Goal: Task Accomplishment & Management: Manage account settings

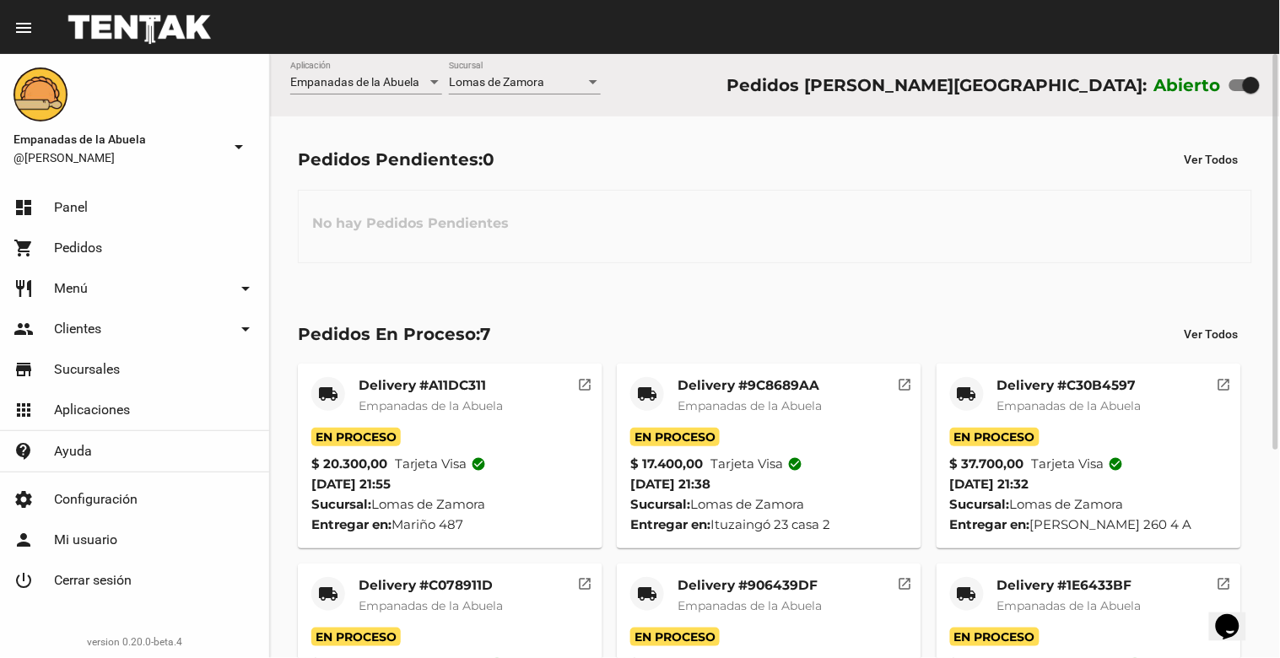
click at [591, 78] on div at bounding box center [593, 83] width 15 height 14
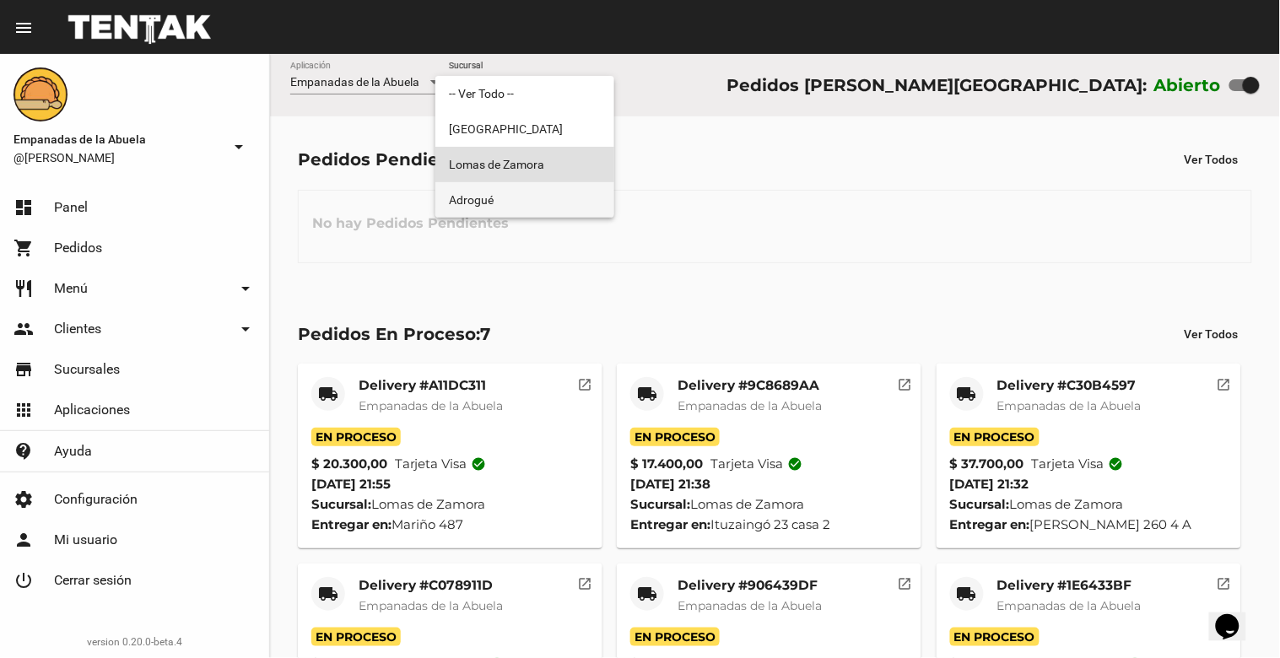
click at [495, 200] on span "Adrogué" at bounding box center [525, 199] width 152 height 35
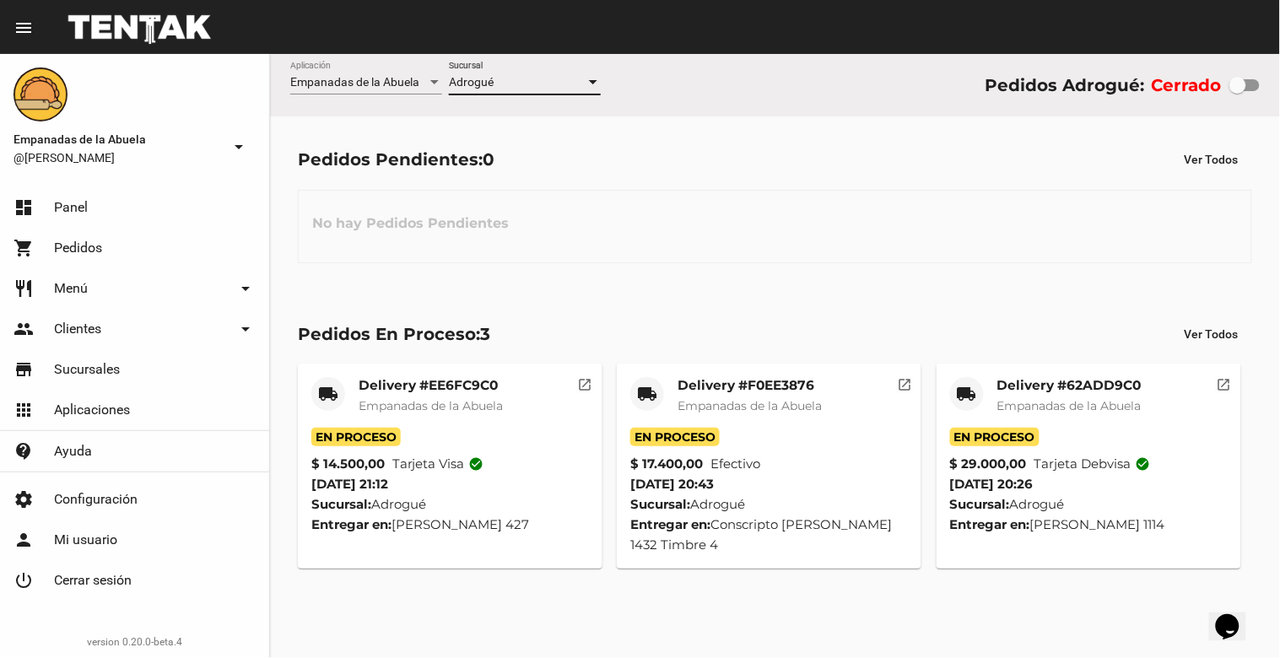
click at [596, 82] on div at bounding box center [593, 83] width 15 height 14
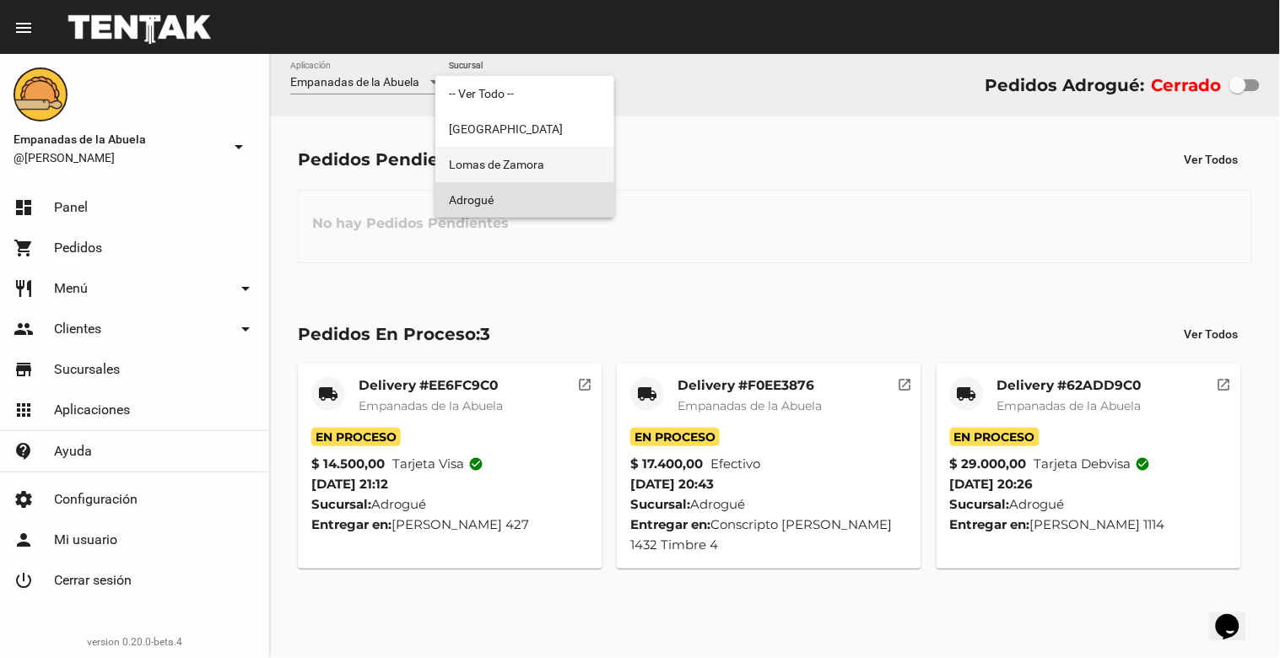
click at [559, 154] on span "Lomas de Zamora" at bounding box center [525, 164] width 152 height 35
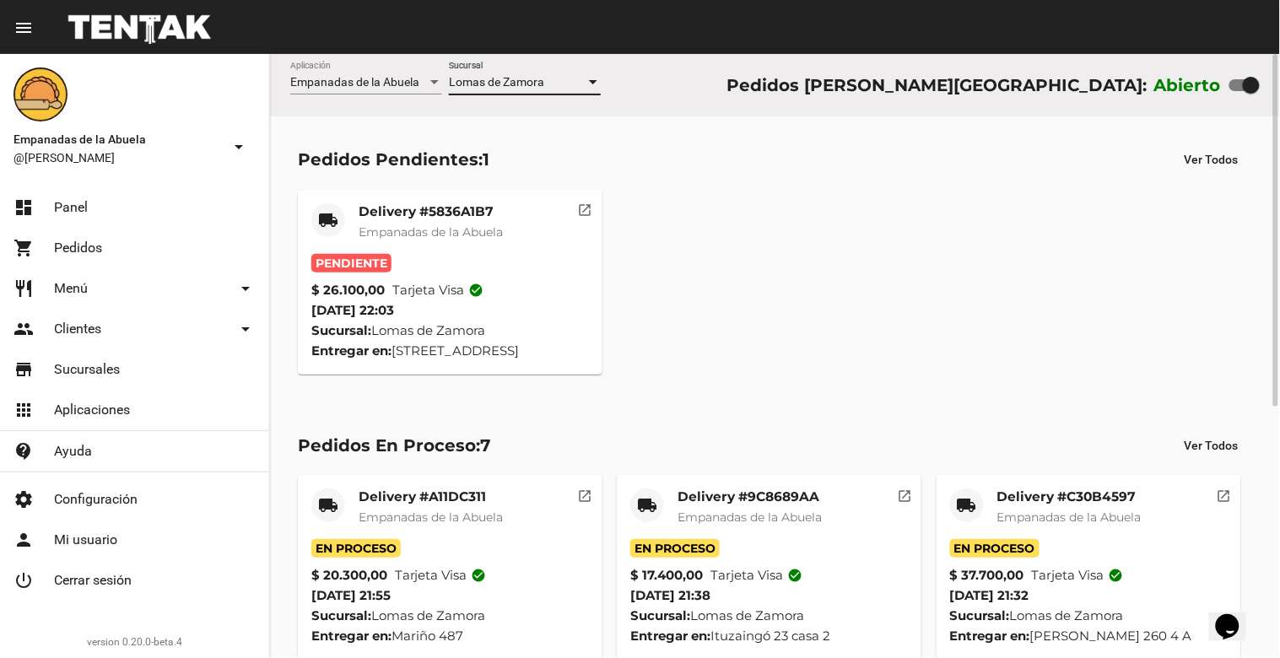
click at [471, 208] on mat-card-title "Delivery #5836A1B7" at bounding box center [431, 211] width 144 height 17
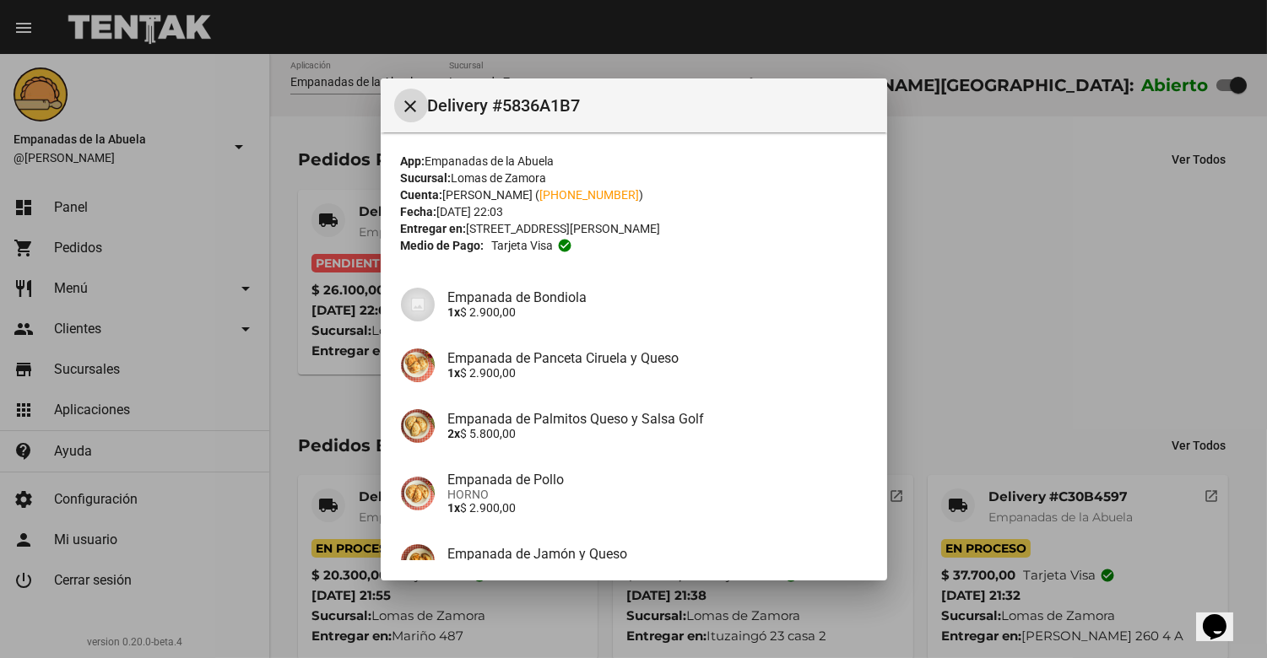
scroll to position [238, 0]
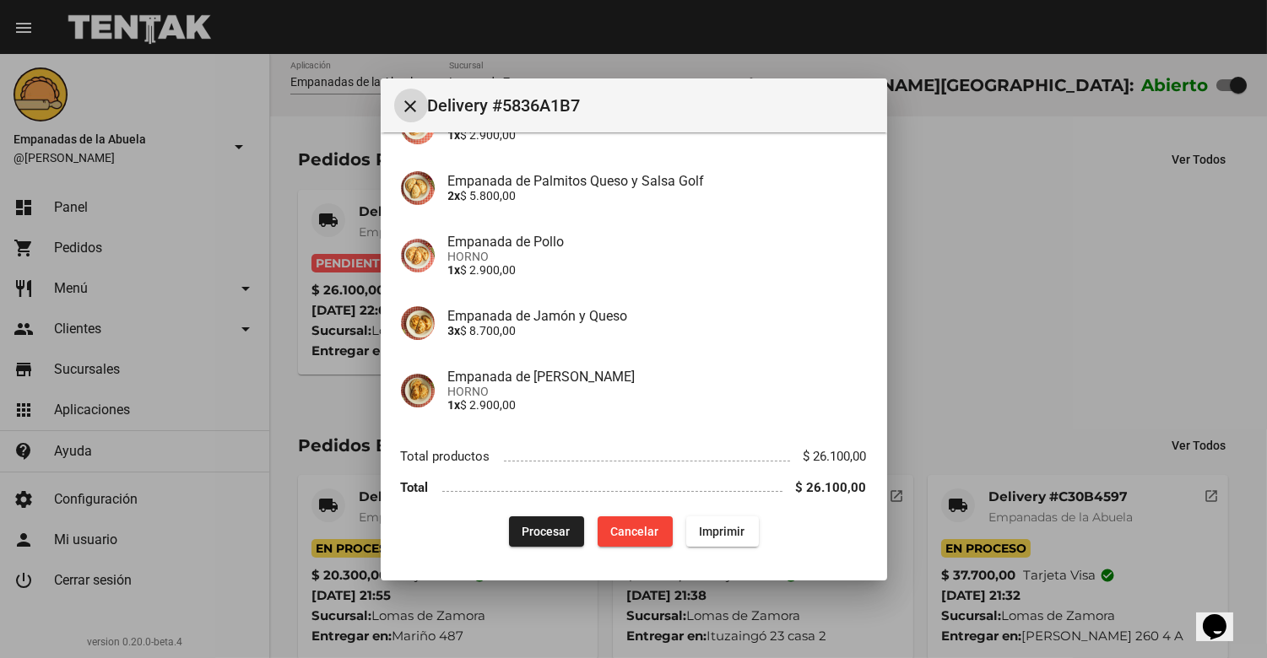
click at [710, 527] on span "Imprimir" at bounding box center [723, 532] width 46 height 14
click at [559, 537] on button "Procesar" at bounding box center [546, 531] width 75 height 30
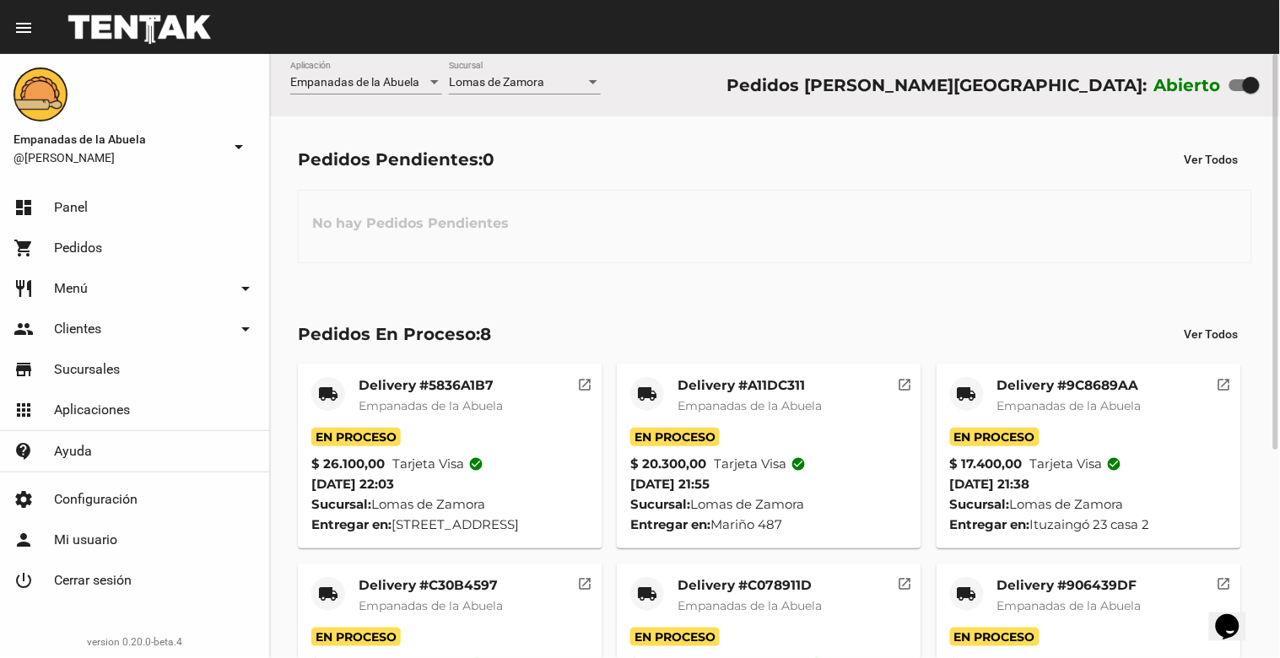
click at [589, 83] on div at bounding box center [593, 82] width 8 height 4
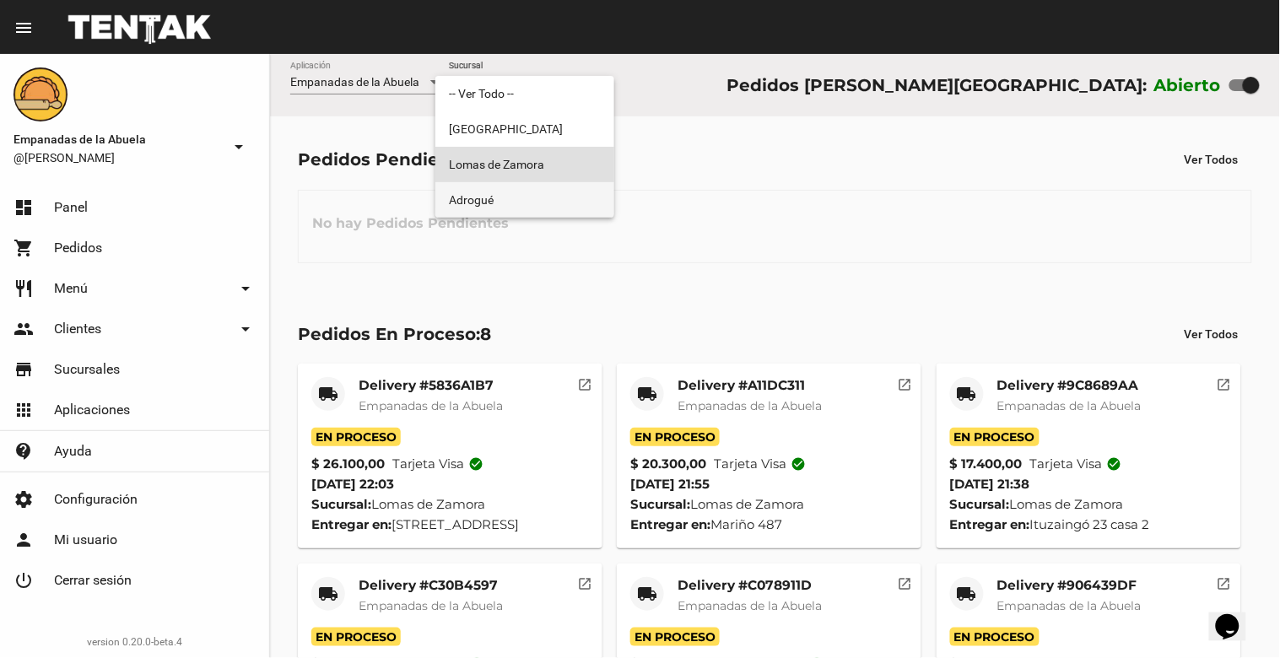
click at [558, 192] on span "Adrogué" at bounding box center [525, 199] width 152 height 35
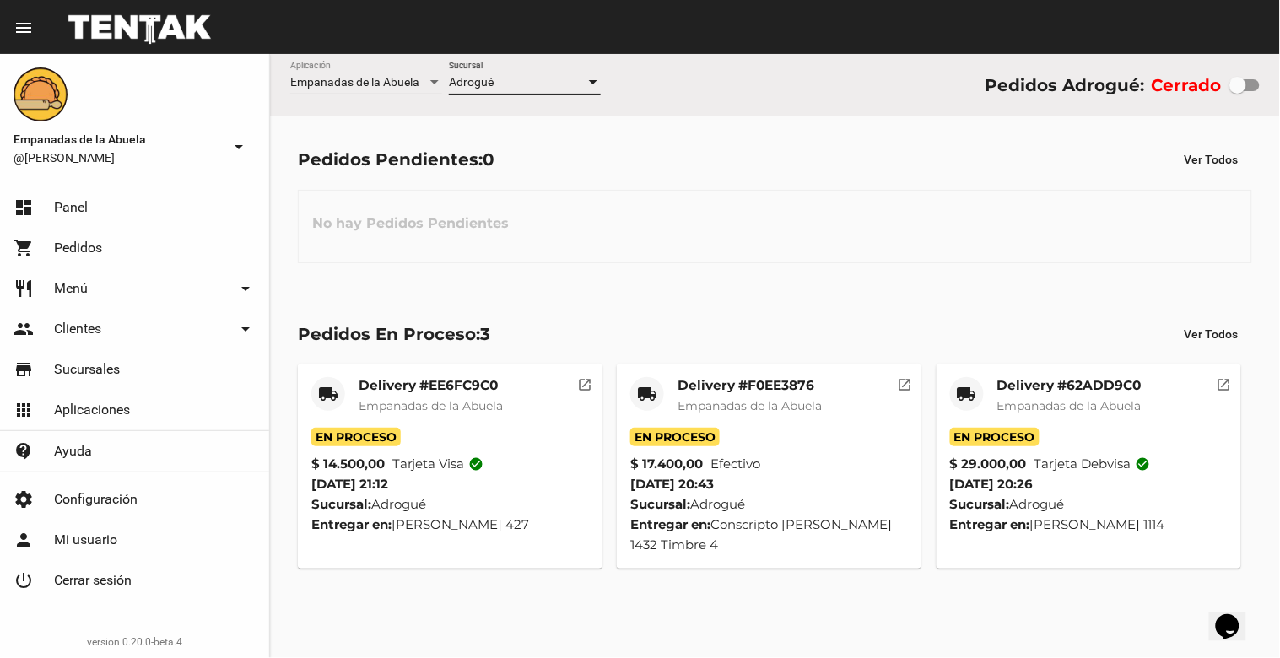
click at [591, 82] on div at bounding box center [593, 82] width 8 height 4
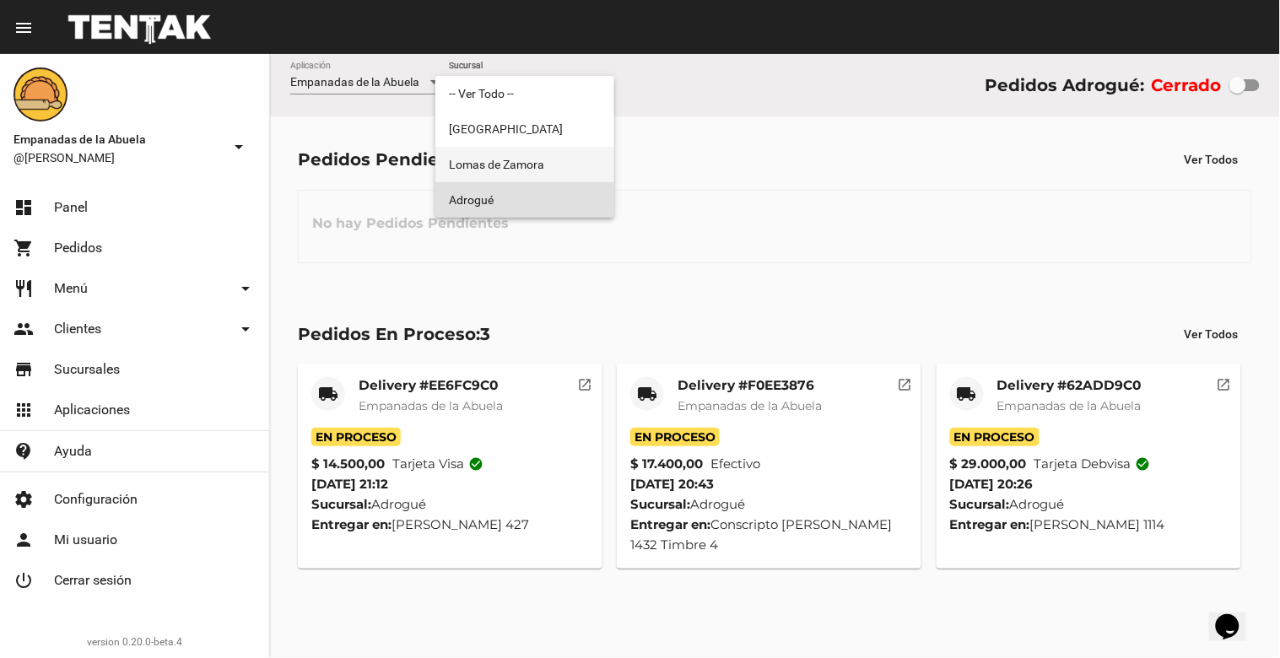
click at [547, 162] on span "Lomas de Zamora" at bounding box center [525, 164] width 152 height 35
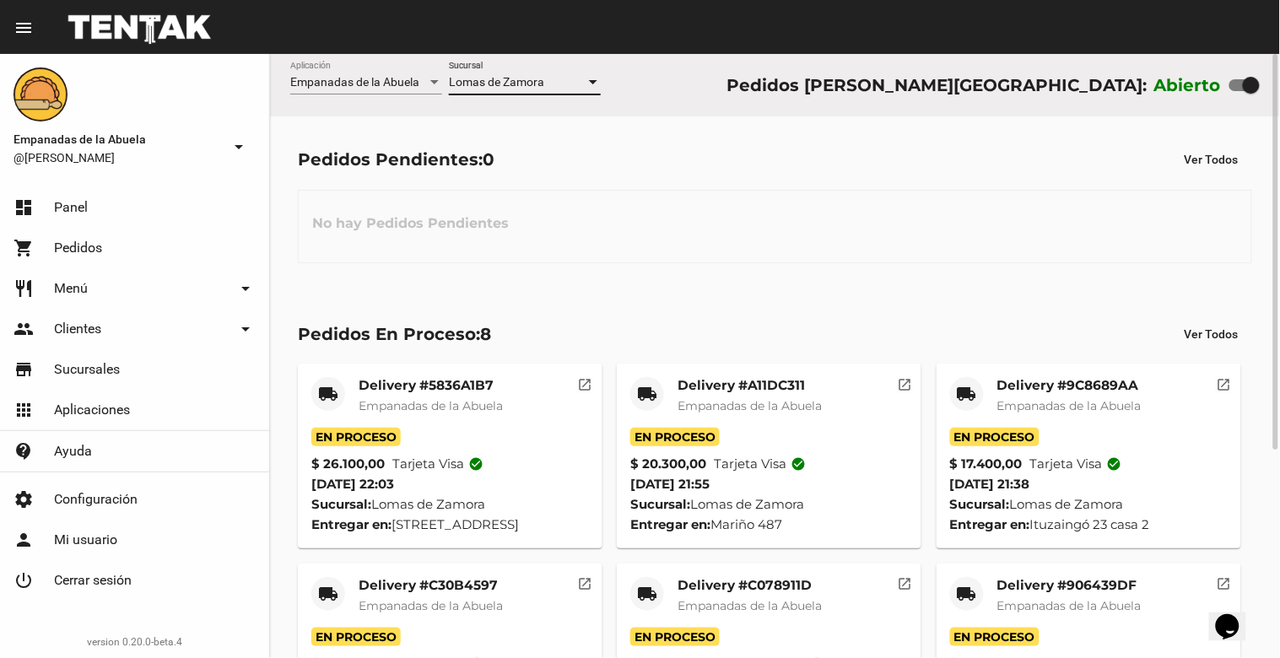
click at [592, 81] on div at bounding box center [593, 82] width 8 height 4
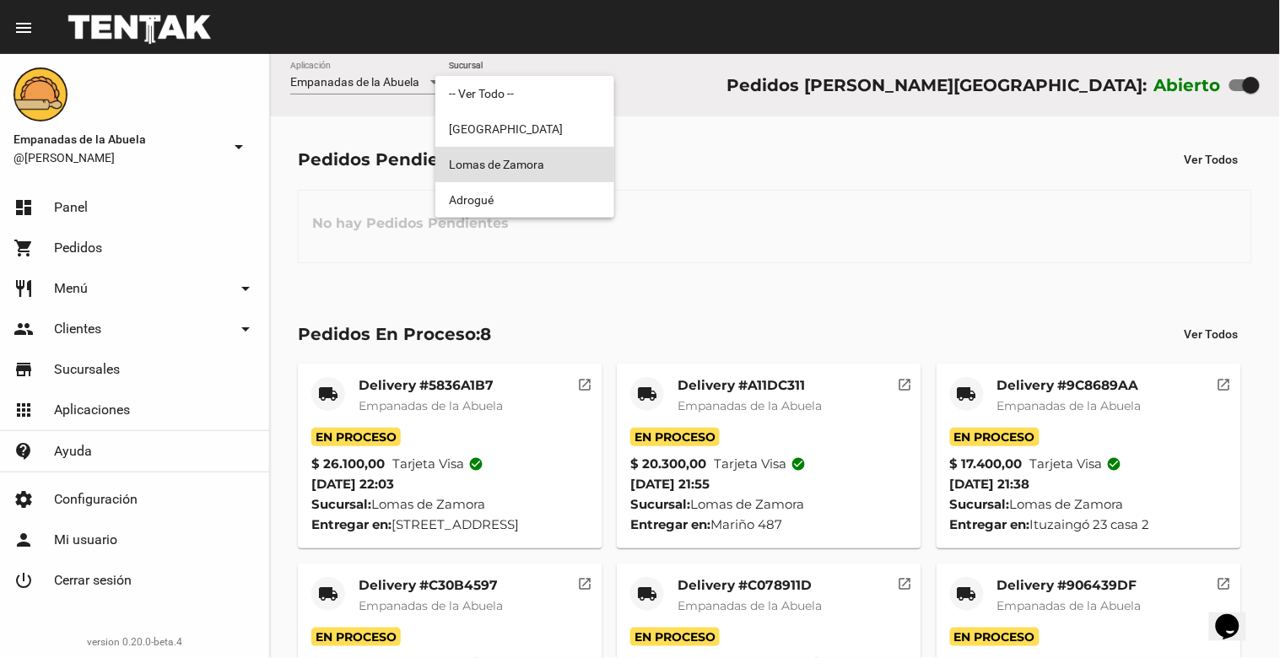
click at [576, 162] on span "Lomas de Zamora" at bounding box center [525, 164] width 152 height 35
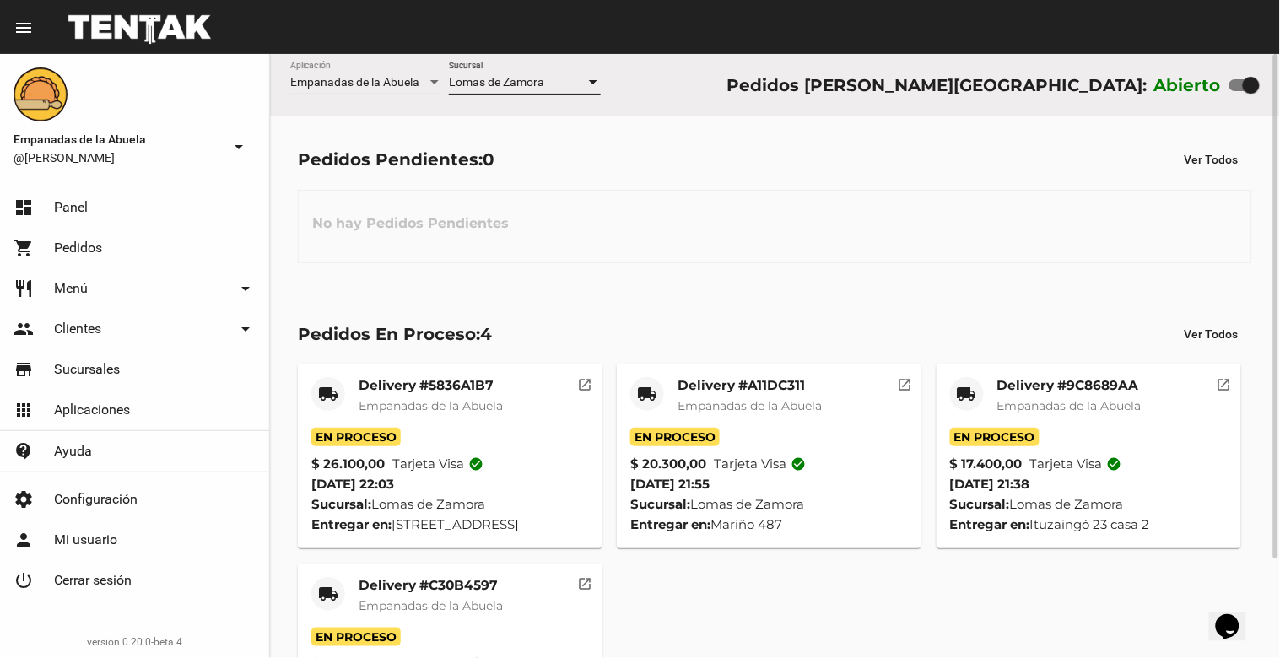
click at [1239, 95] on label at bounding box center [1244, 85] width 30 height 20
click at [1238, 92] on input "checkbox" at bounding box center [1237, 91] width 1 height 1
checkbox input "false"
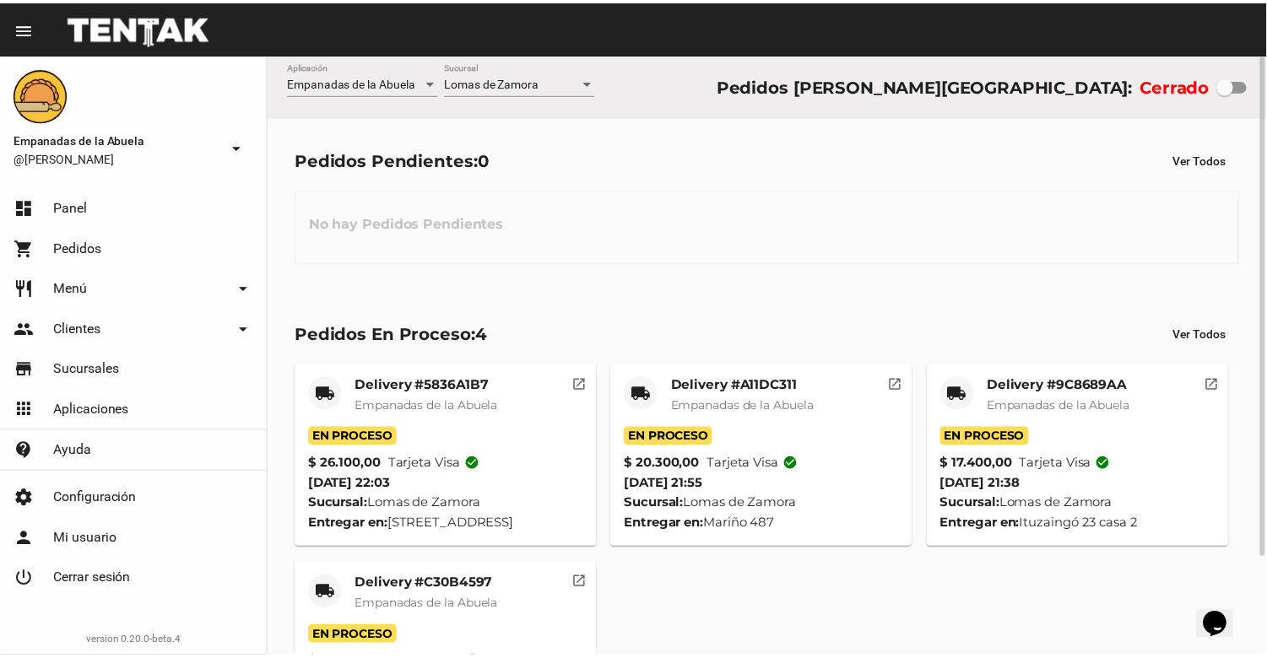
scroll to position [118, 0]
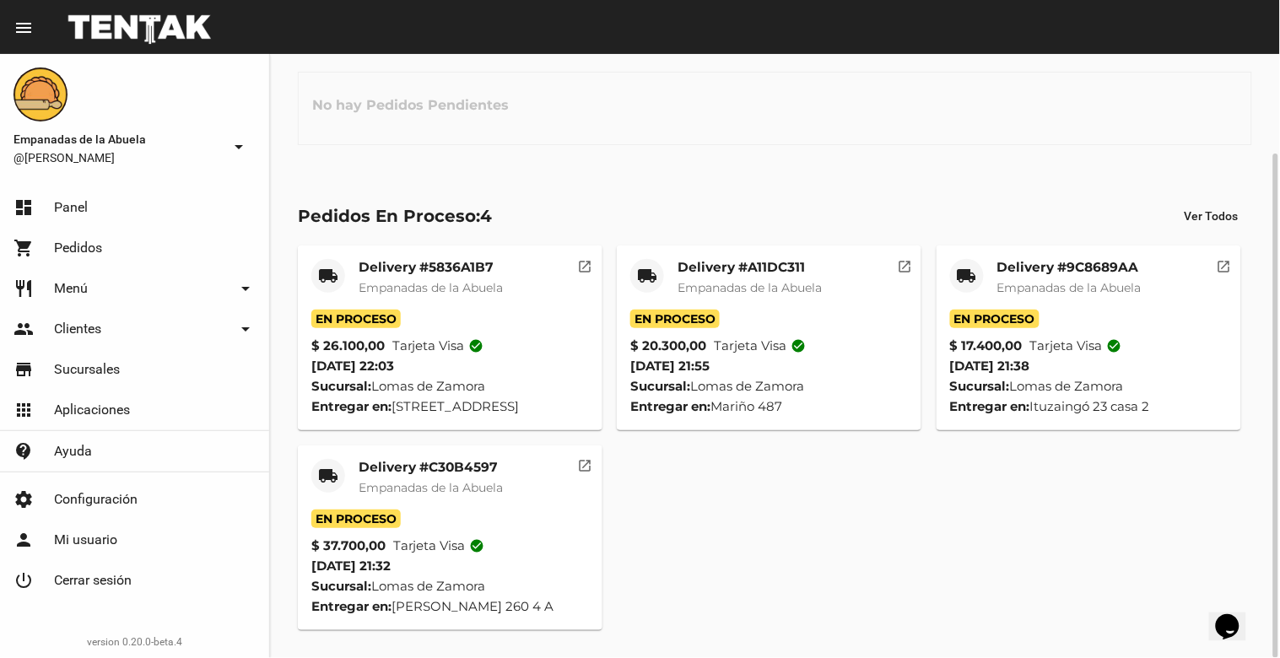
click at [453, 467] on mat-card-title "Delivery #C30B4597" at bounding box center [431, 467] width 144 height 17
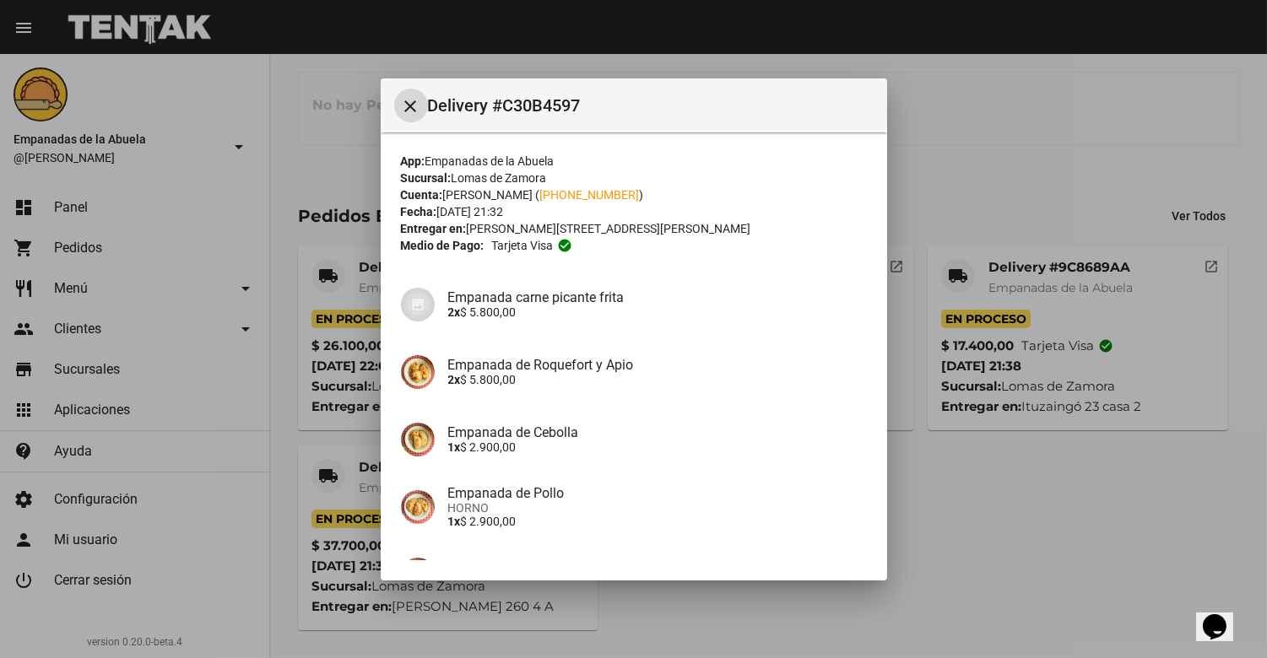
scroll to position [313, 0]
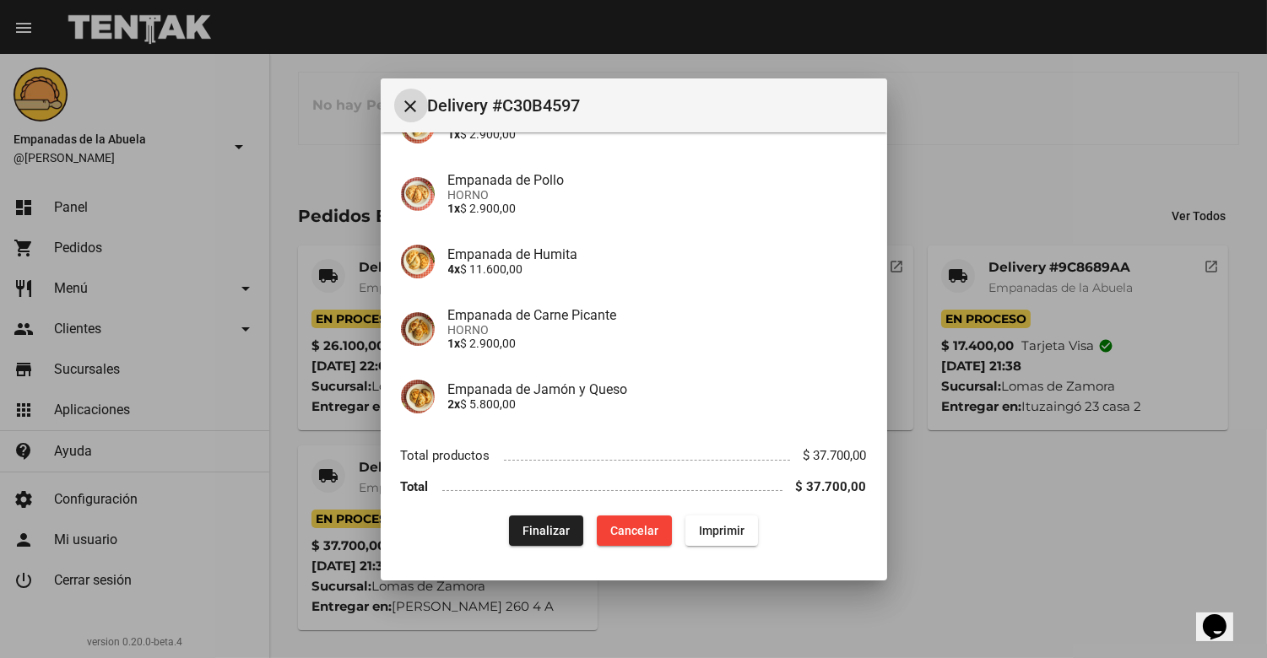
click at [563, 530] on button "Finalizar" at bounding box center [546, 531] width 74 height 30
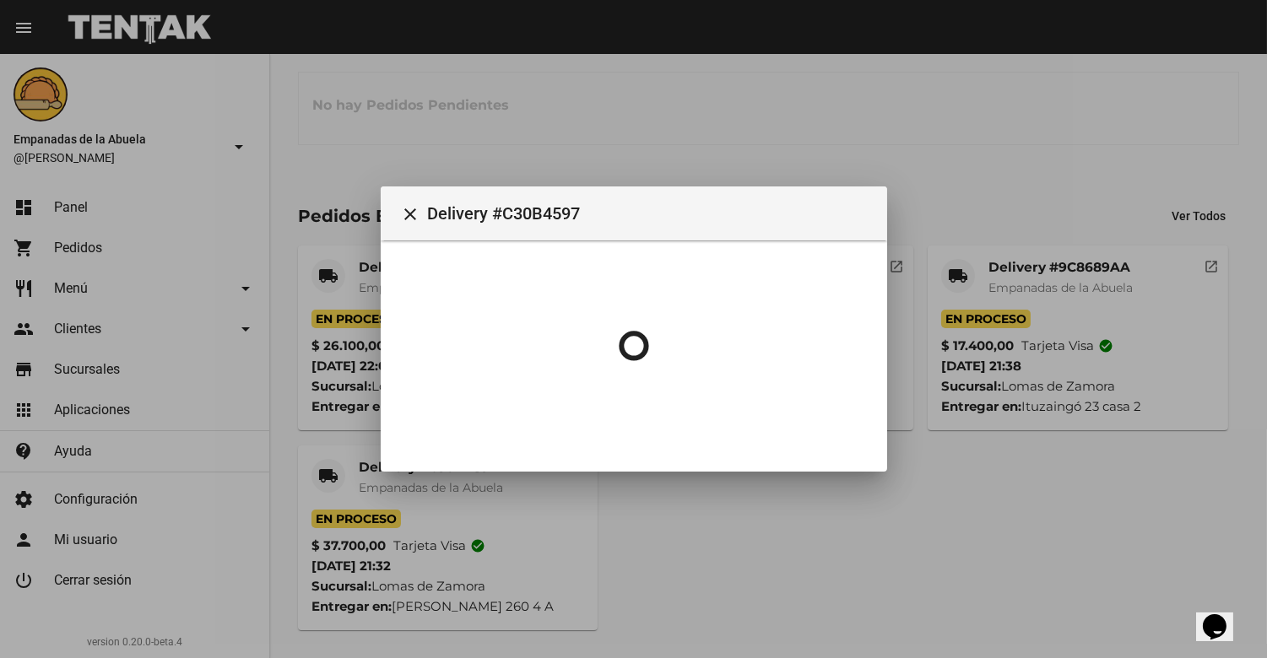
scroll to position [0, 0]
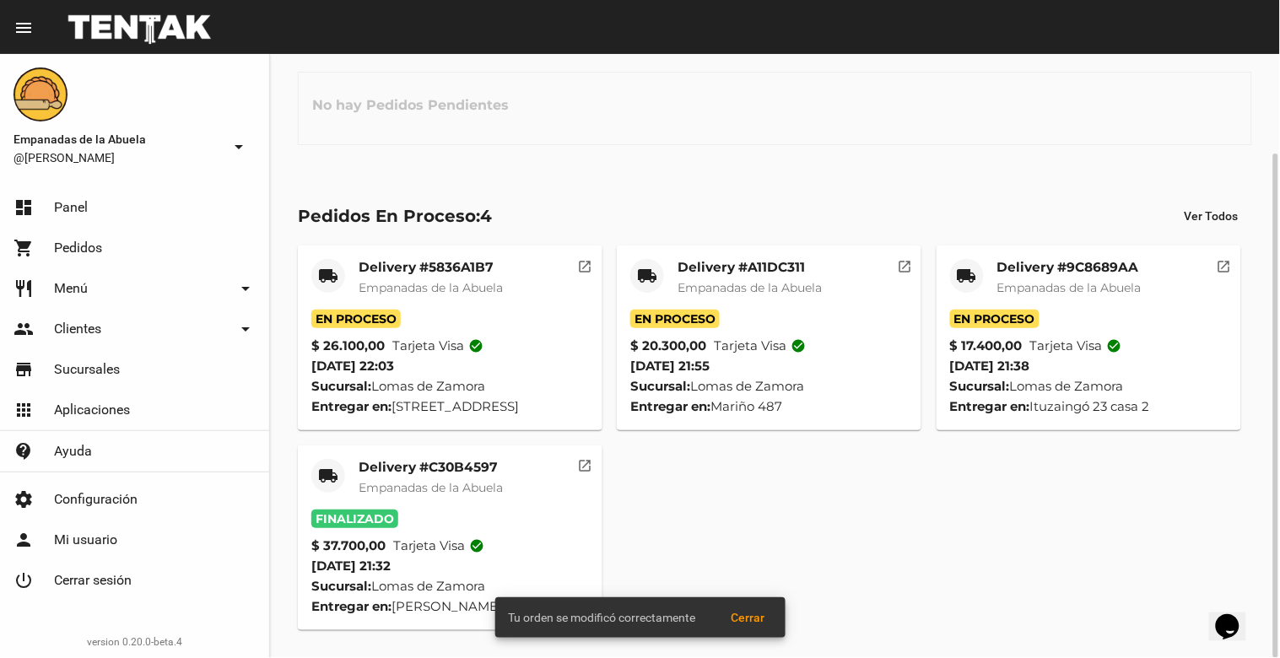
click at [1047, 270] on mat-card-title "Delivery #9C8689AA" at bounding box center [1069, 267] width 144 height 17
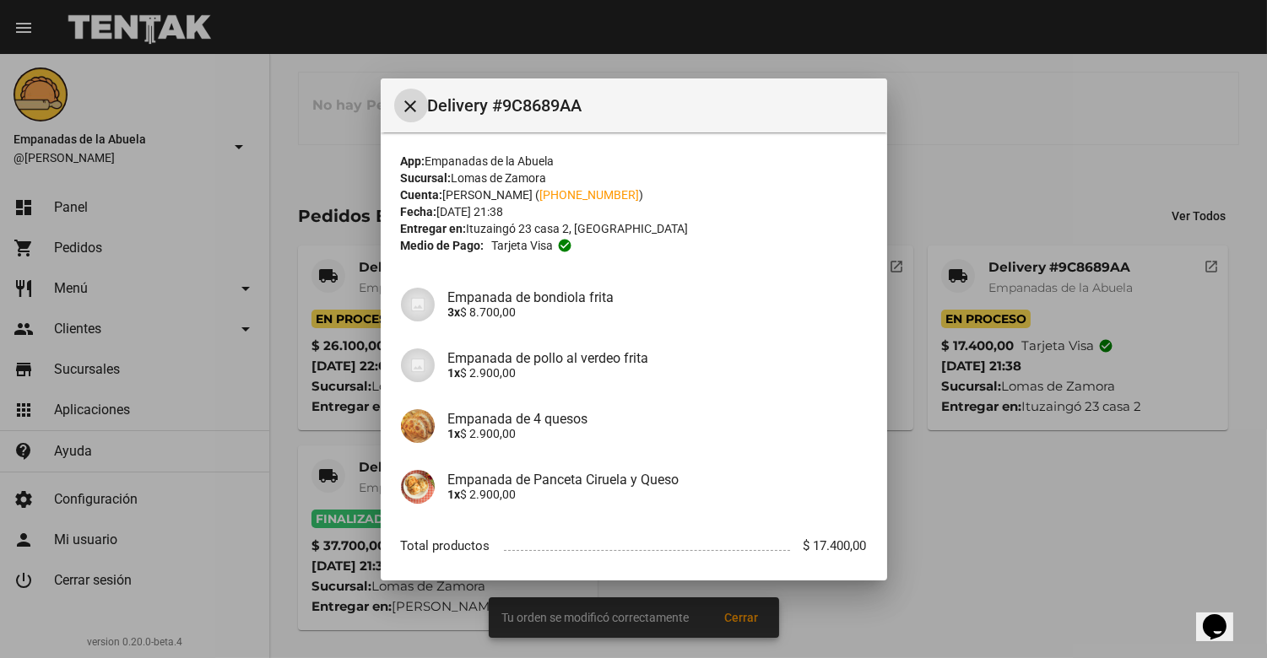
scroll to position [89, 0]
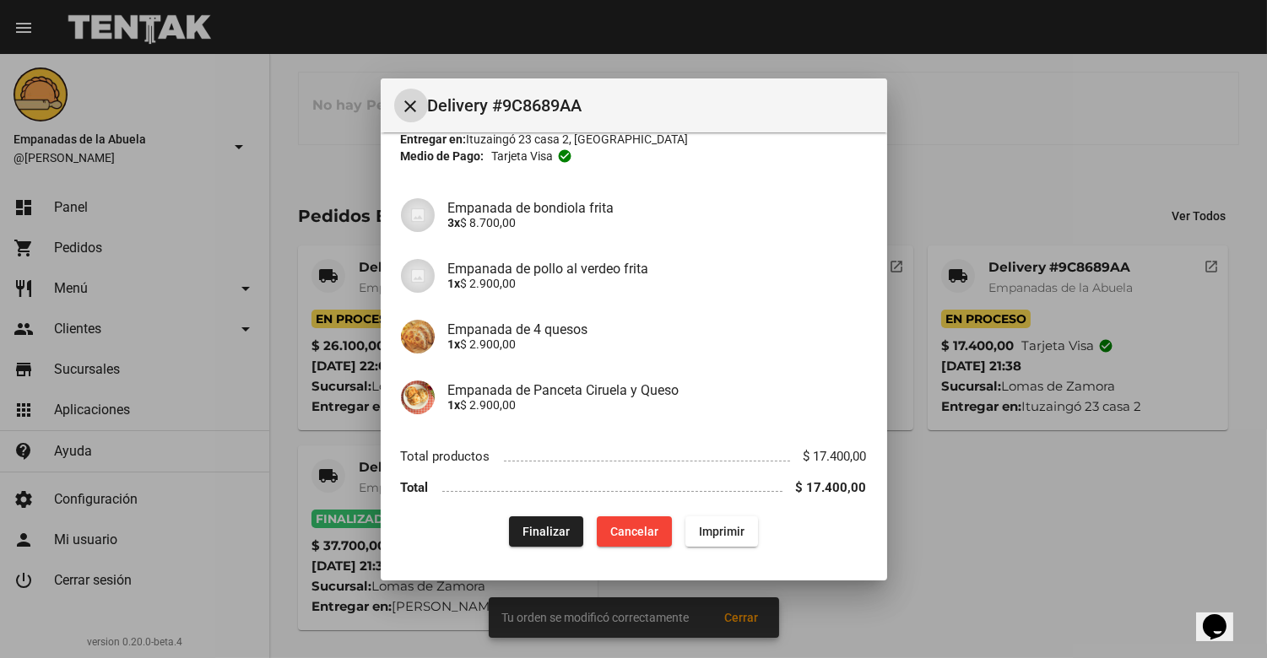
click at [567, 542] on button "Finalizar" at bounding box center [546, 531] width 74 height 30
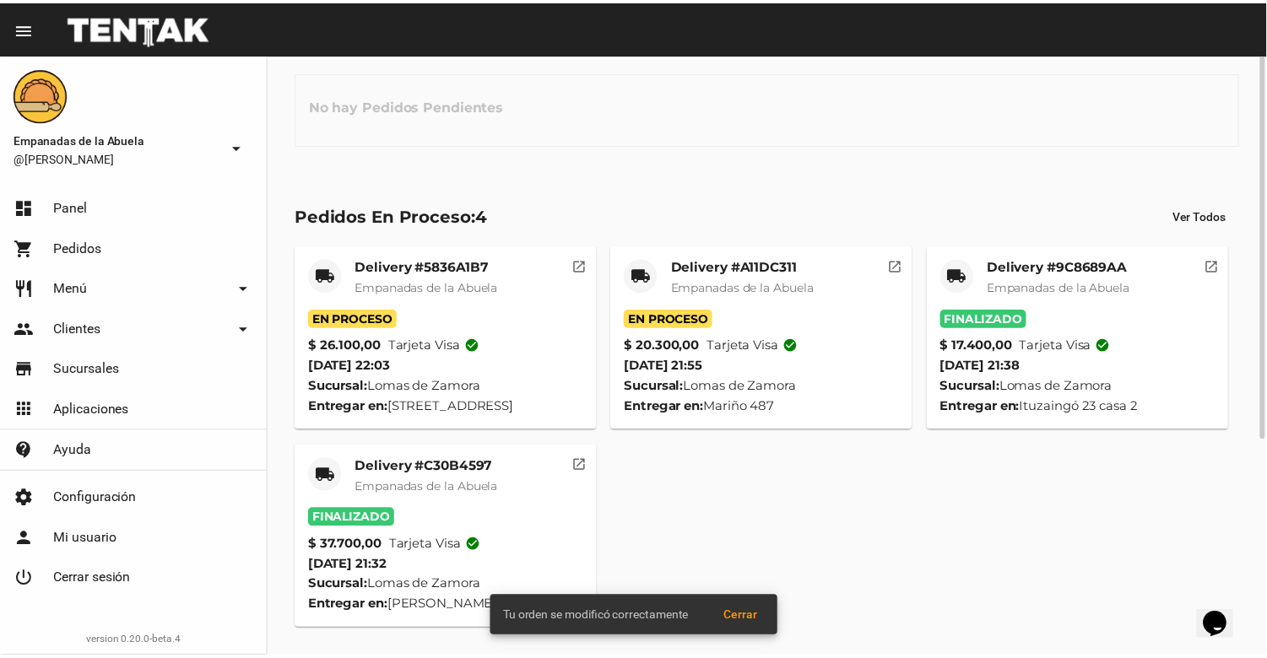
scroll to position [0, 0]
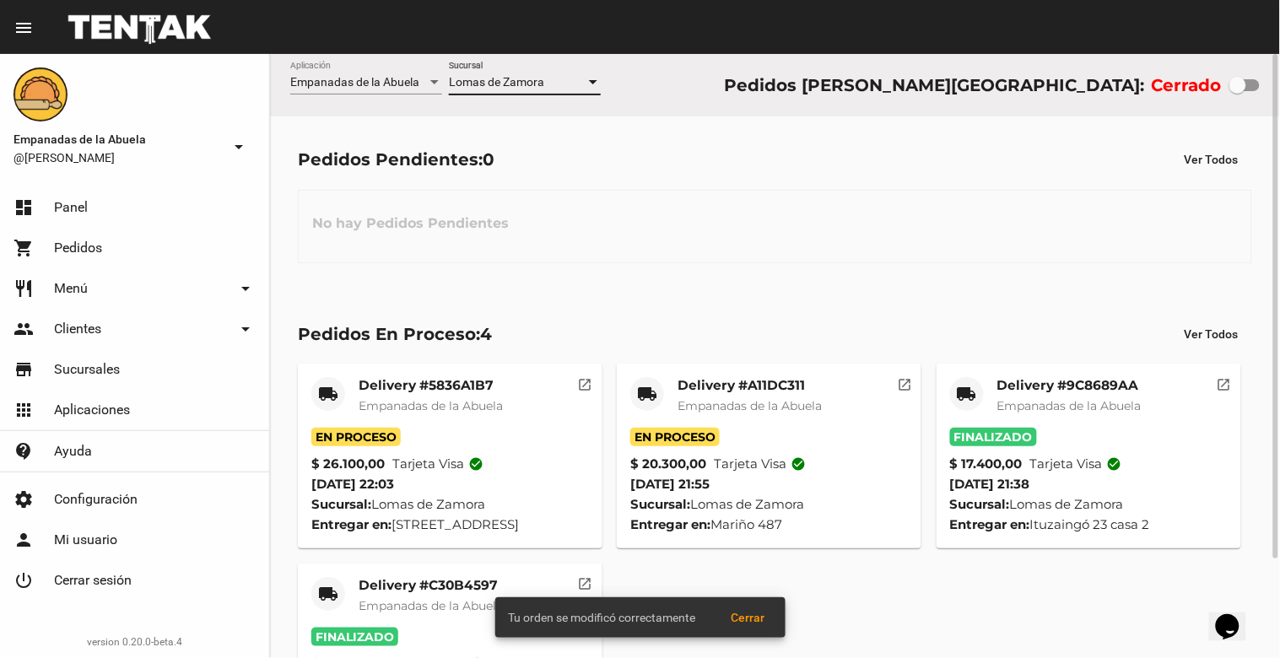
click at [592, 78] on div at bounding box center [593, 83] width 15 height 14
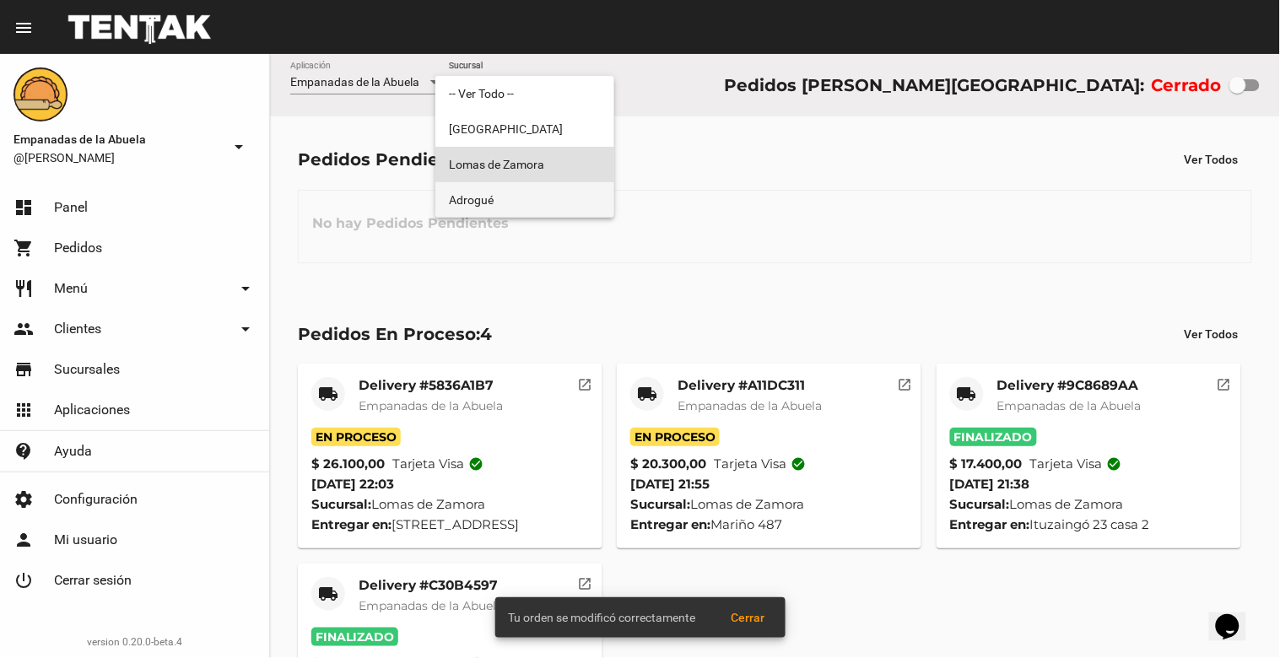
click at [549, 186] on span "Adrogué" at bounding box center [525, 199] width 152 height 35
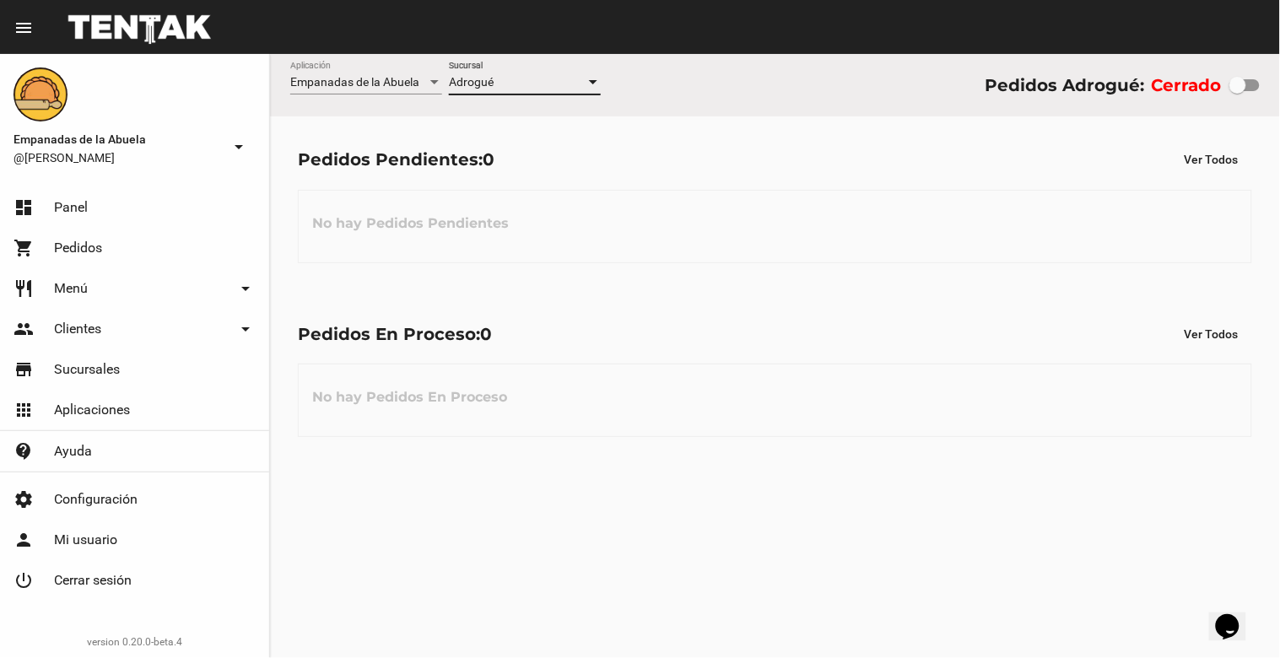
click at [594, 84] on div at bounding box center [593, 82] width 8 height 4
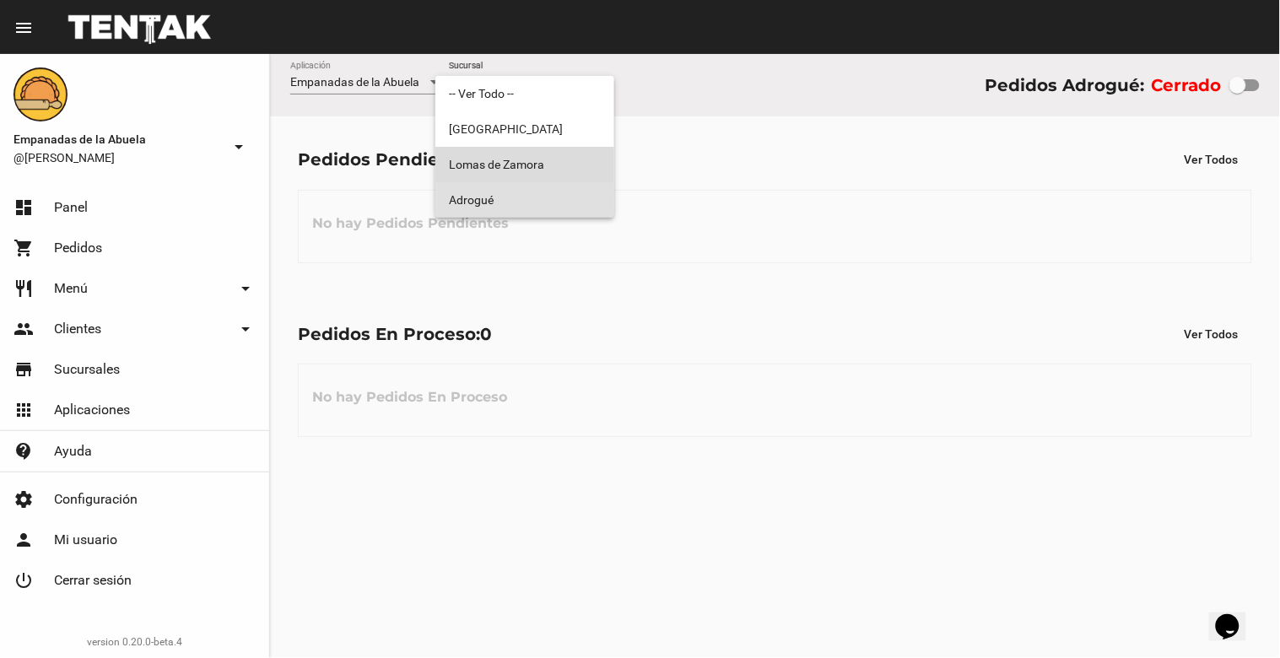
click at [574, 152] on span "Lomas de Zamora" at bounding box center [525, 164] width 152 height 35
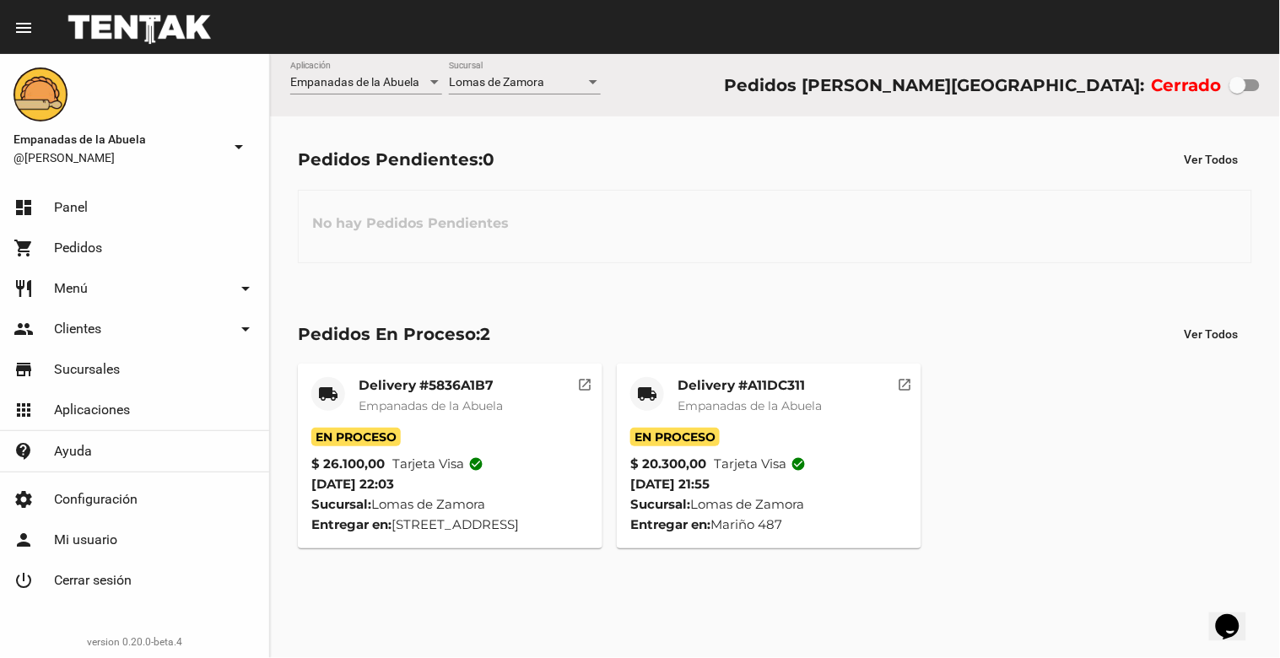
click at [744, 397] on div "Delivery #A11DC311 Empanadas de la Abuela" at bounding box center [750, 402] width 144 height 51
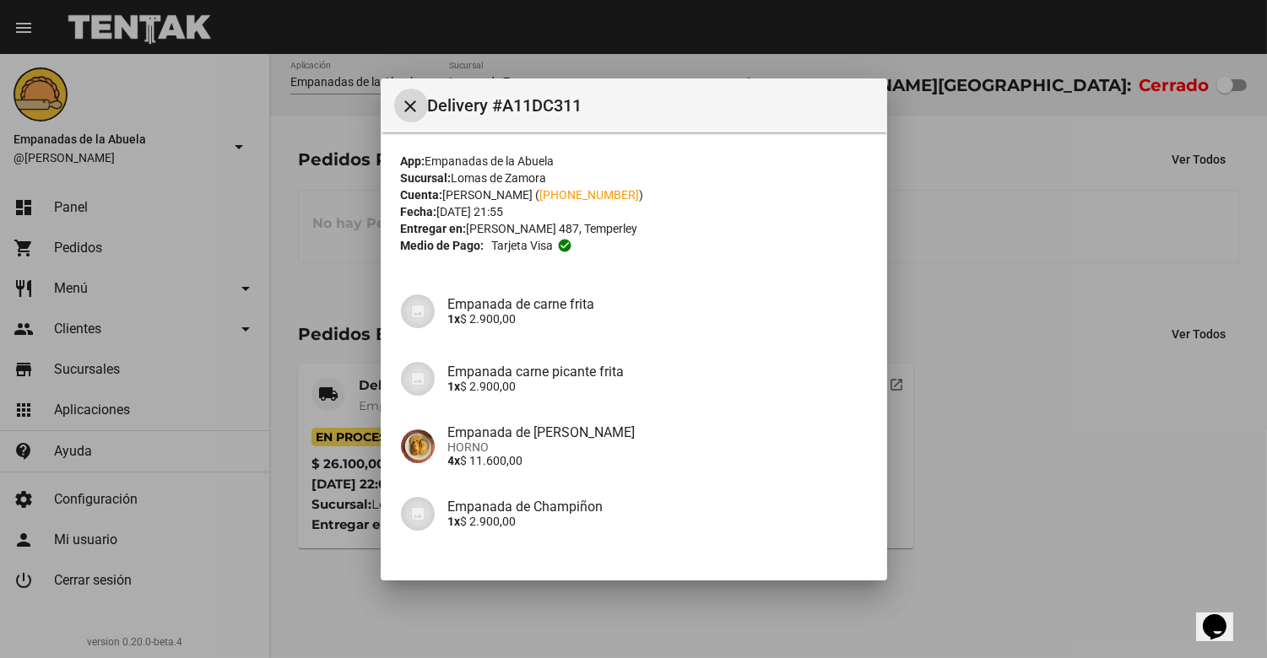
scroll to position [116, 0]
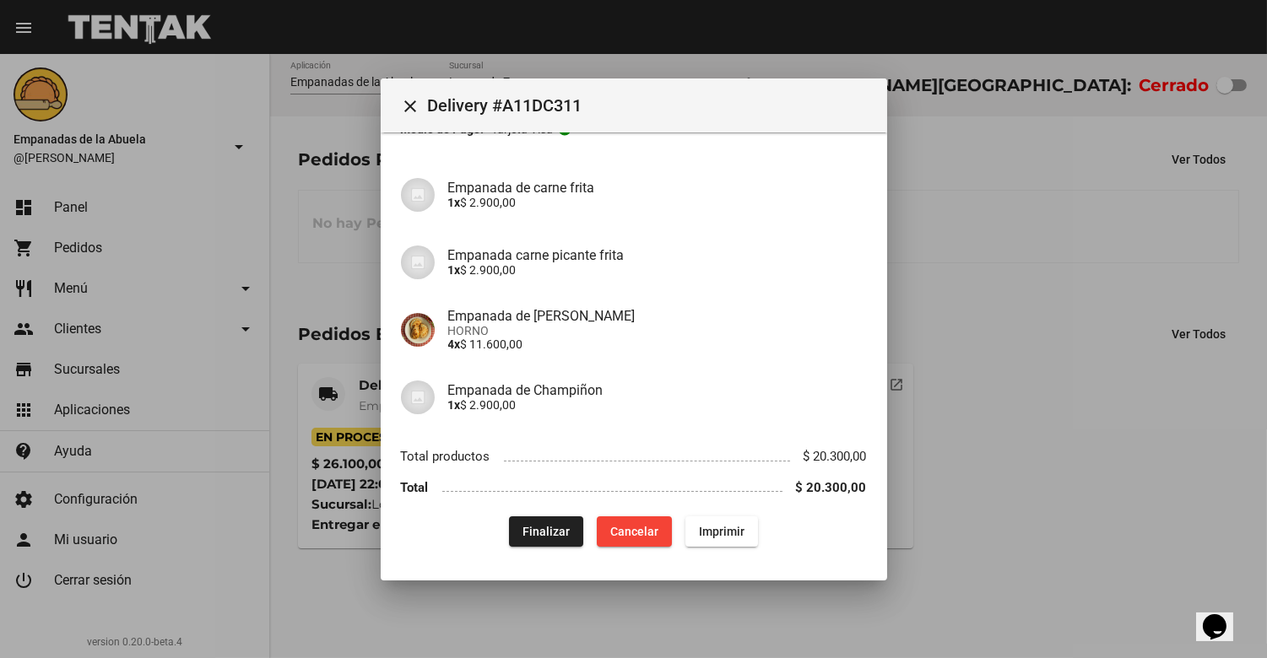
click at [534, 513] on div "App: Empanadas de la Abuela Sucursal: [PERSON_NAME] Cuenta: [PERSON_NAME] ( [PH…" at bounding box center [634, 291] width 466 height 511
click at [528, 520] on button "Finalizar" at bounding box center [546, 531] width 74 height 30
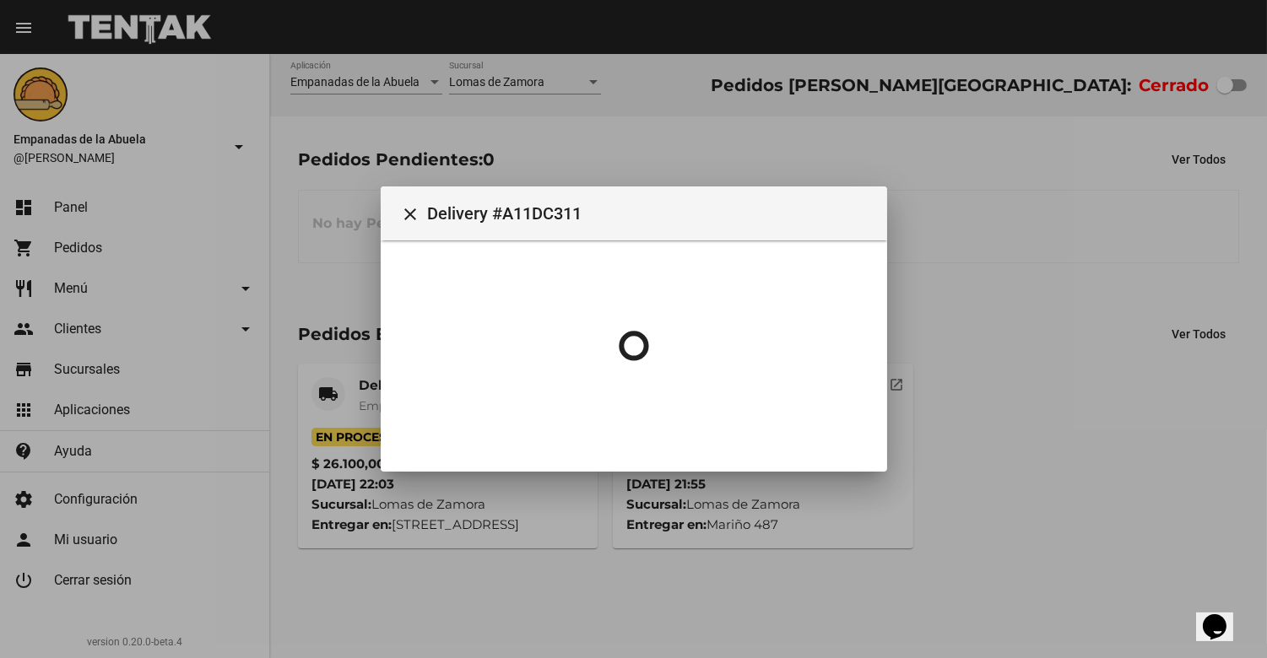
scroll to position [0, 0]
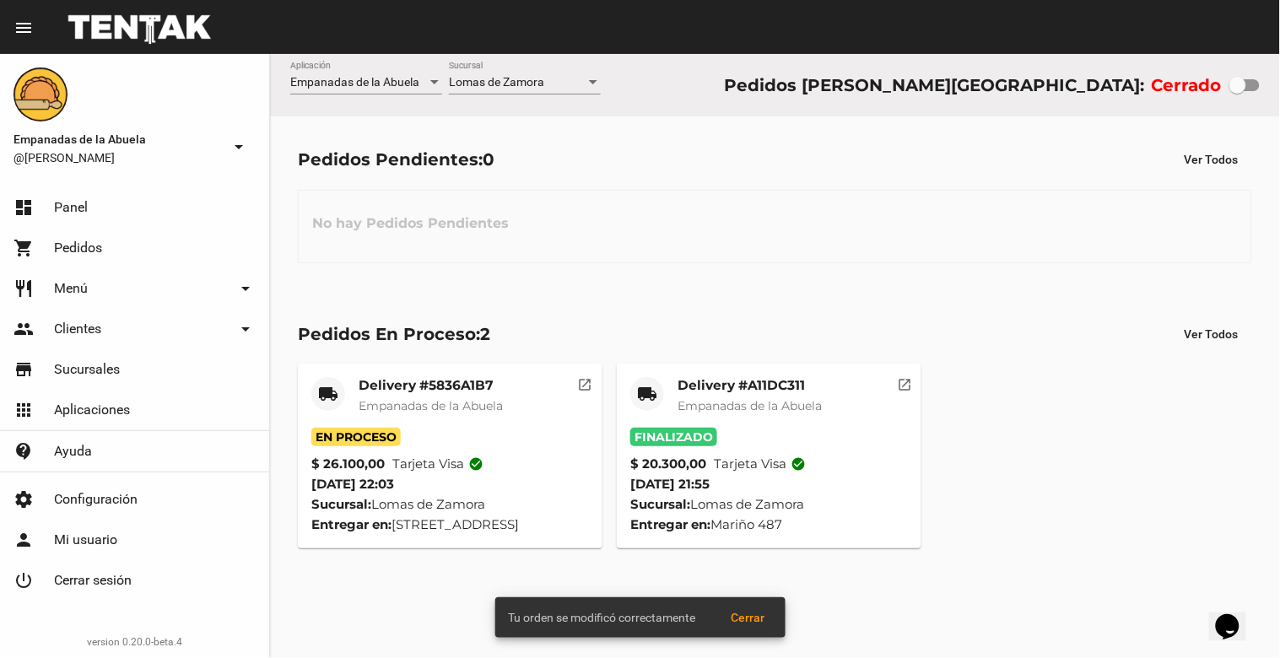
click at [408, 385] on mat-card-title "Delivery #5836A1B7" at bounding box center [431, 385] width 144 height 17
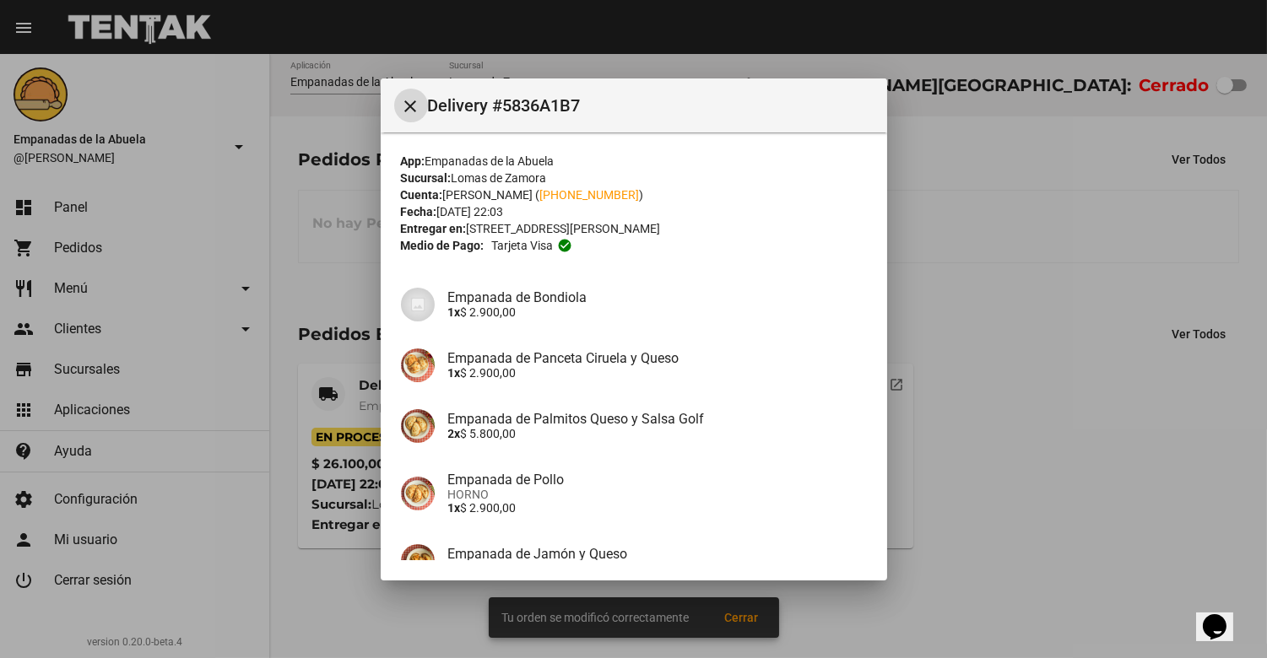
scroll to position [238, 0]
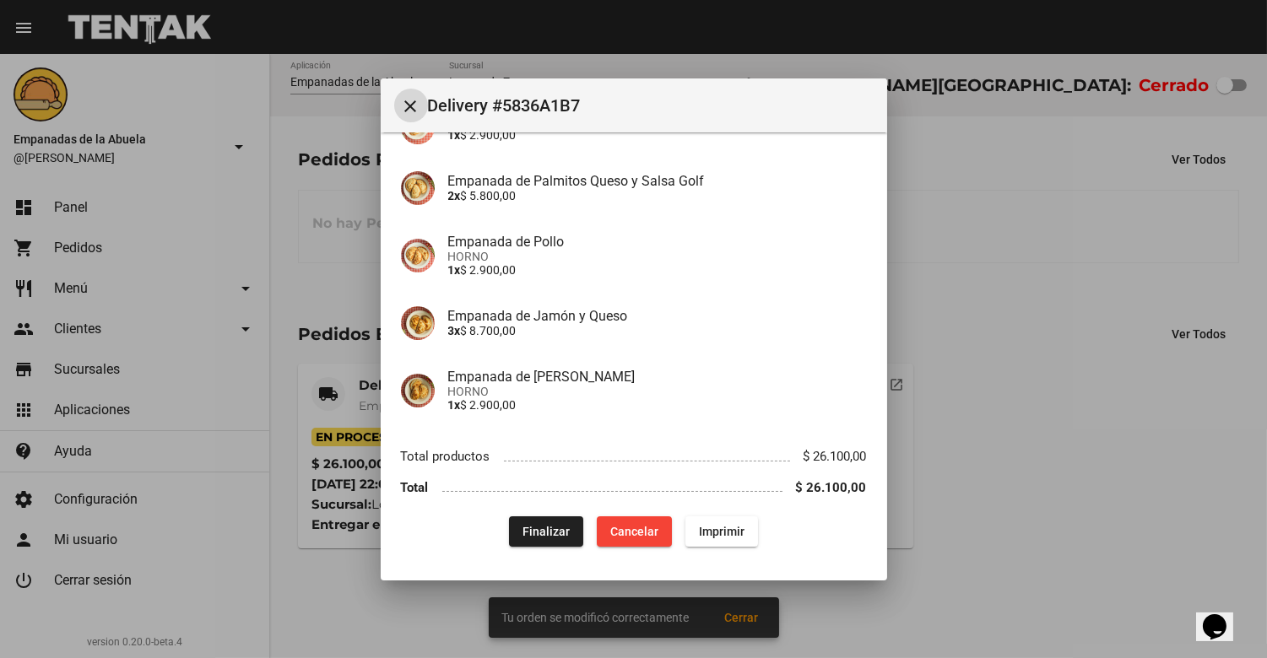
click at [540, 522] on button "Finalizar" at bounding box center [546, 531] width 74 height 30
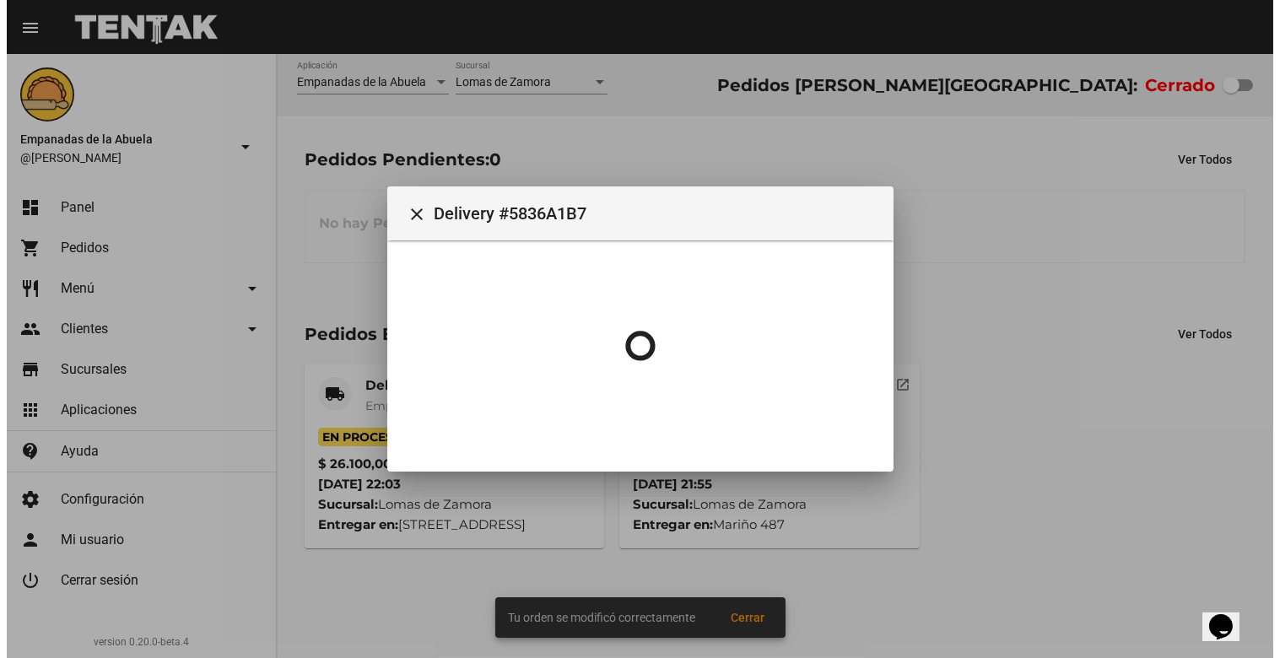
scroll to position [0, 0]
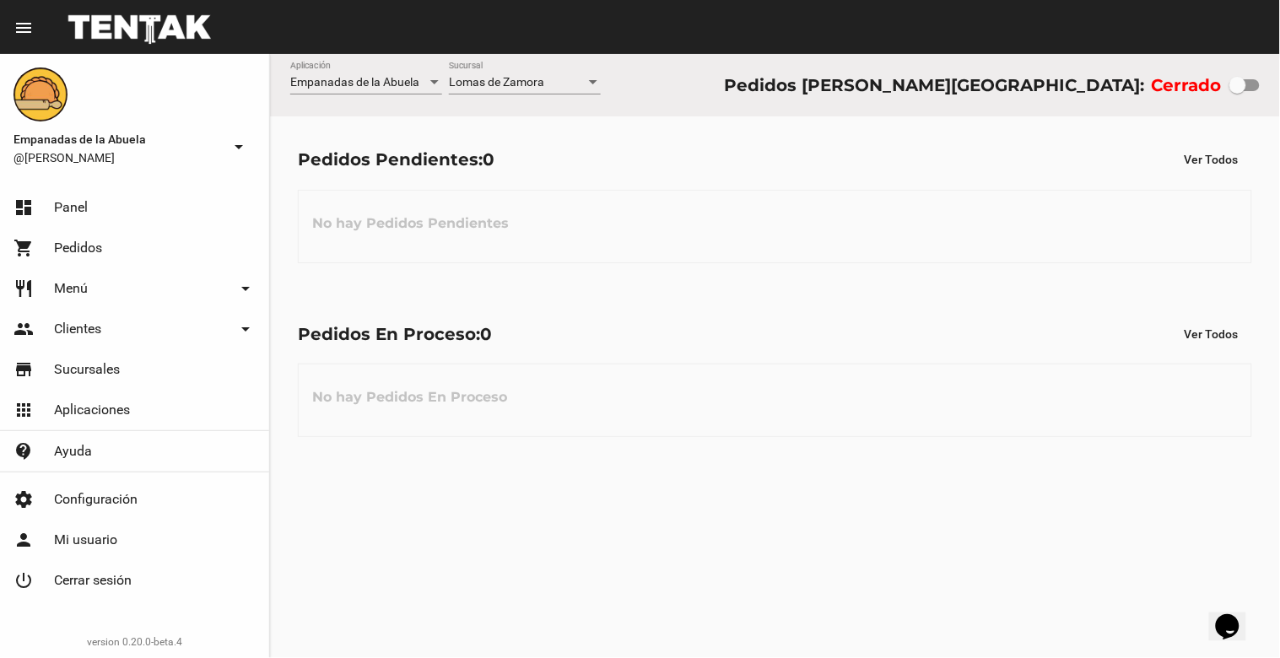
click at [1262, 17] on mat-toolbar "menu Resumen" at bounding box center [640, 27] width 1280 height 54
